Goal: Task Accomplishment & Management: Manage account settings

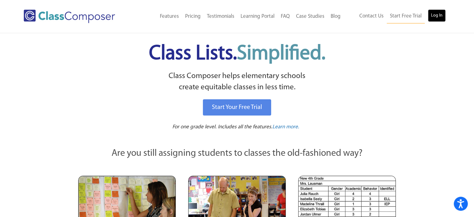
click at [438, 15] on link "Log In" at bounding box center [437, 15] width 18 height 12
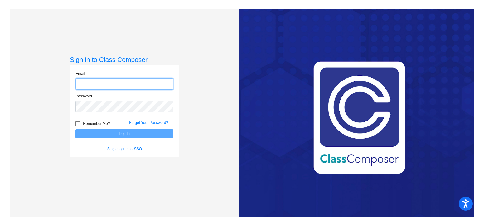
type input "[EMAIL_ADDRESS][DOMAIN_NAME]"
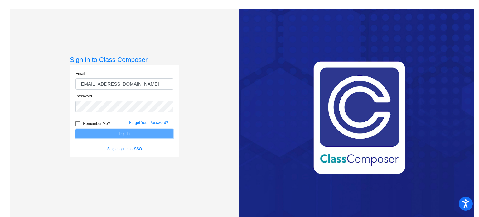
click at [117, 133] on button "Log In" at bounding box center [124, 133] width 98 height 9
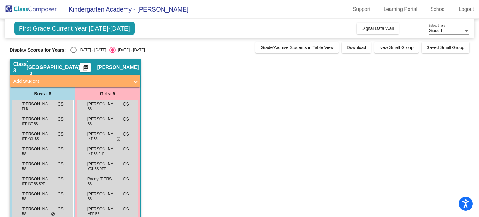
click at [76, 49] on div "Select an option" at bounding box center [74, 50] width 6 height 6
click at [74, 53] on input "[DATE] - [DATE]" at bounding box center [73, 53] width 0 height 0
radio input "true"
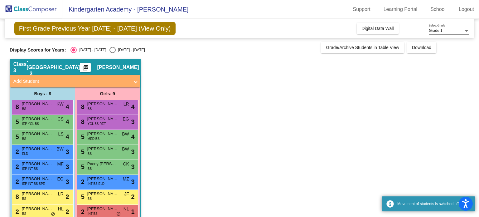
scroll to position [27, 0]
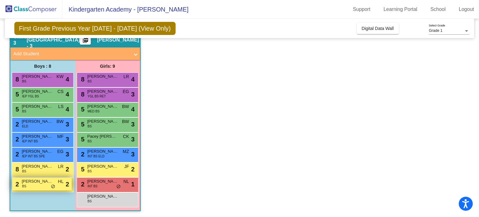
click at [46, 185] on div "2 [PERSON_NAME] BS HL lock do_not_disturb_alt 2" at bounding box center [42, 184] width 60 height 13
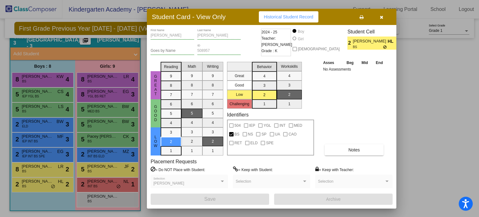
click at [383, 17] on button "button" at bounding box center [382, 16] width 20 height 11
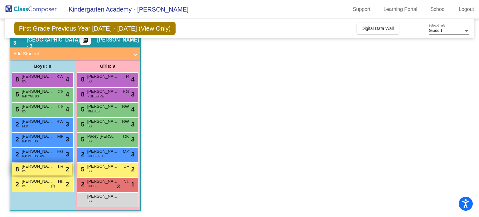
click at [51, 169] on div "8 [PERSON_NAME] BS LR lock do_not_disturb_alt 2" at bounding box center [42, 169] width 60 height 13
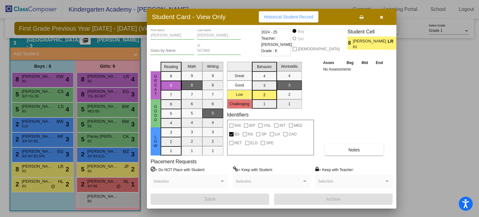
click at [382, 17] on icon "button" at bounding box center [381, 17] width 3 height 4
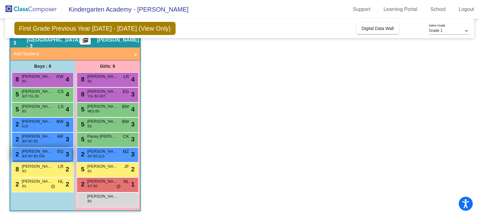
click at [25, 151] on span "[PERSON_NAME]" at bounding box center [37, 151] width 31 height 6
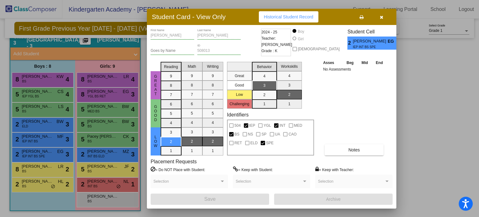
click at [383, 16] on button "button" at bounding box center [382, 16] width 20 height 11
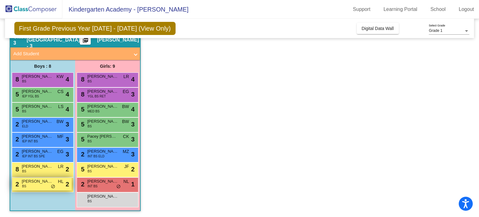
click at [32, 181] on span "[PERSON_NAME]" at bounding box center [37, 181] width 31 height 6
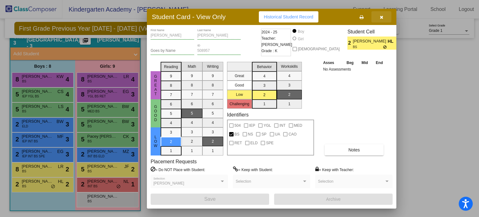
click at [379, 17] on button "button" at bounding box center [382, 16] width 20 height 11
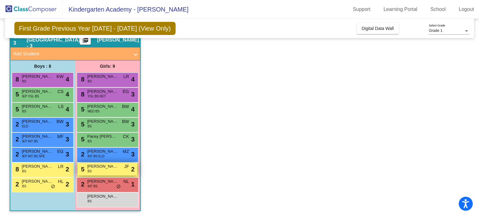
click at [98, 173] on div "5 [PERSON_NAME] BS JF lock do_not_disturb_alt 2" at bounding box center [108, 169] width 60 height 13
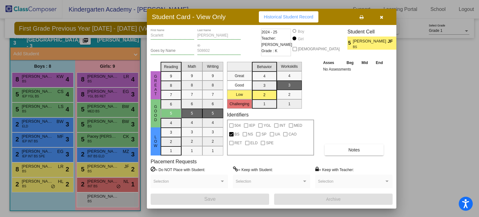
click at [382, 17] on icon "button" at bounding box center [381, 17] width 3 height 4
